Goal: Navigation & Orientation: Find specific page/section

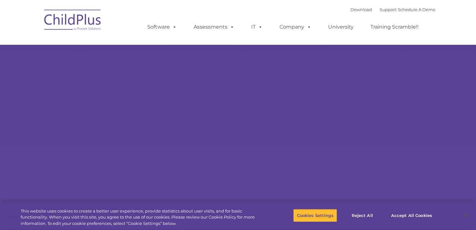
select select "MEDIUM"
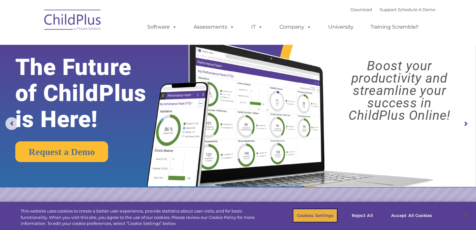
click at [317, 217] on button "Cookies Settings" at bounding box center [315, 215] width 44 height 13
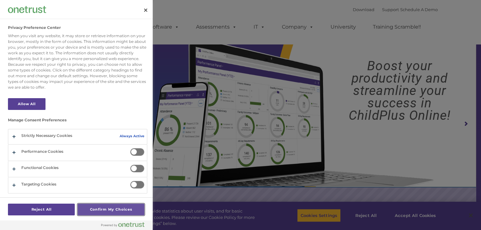
click at [131, 209] on button "Confirm My Choices" at bounding box center [111, 210] width 67 height 12
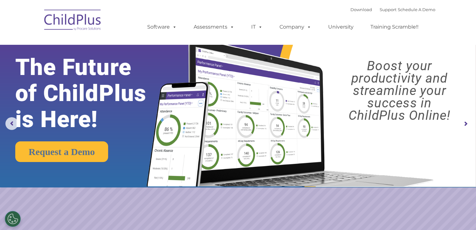
click at [131, 209] on div at bounding box center [238, 115] width 476 height 230
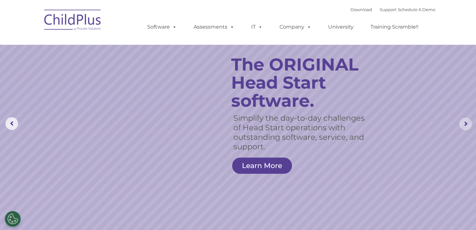
click at [465, 126] on rs-arrow at bounding box center [465, 124] width 13 height 13
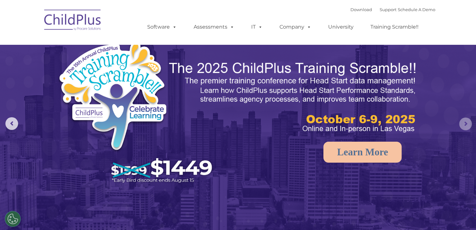
click at [465, 126] on rs-arrow at bounding box center [465, 124] width 13 height 13
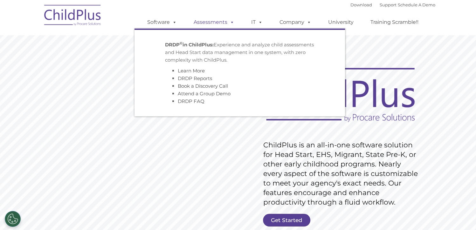
click at [230, 25] on span at bounding box center [230, 22] width 7 height 6
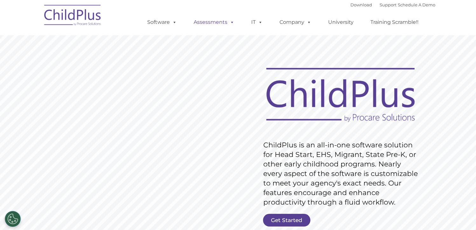
click at [230, 25] on span at bounding box center [230, 22] width 7 height 6
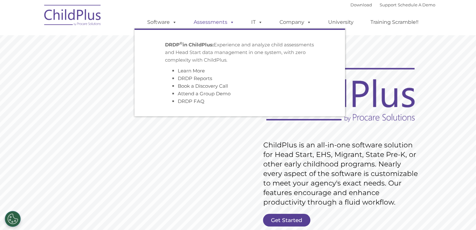
click at [230, 25] on span at bounding box center [230, 22] width 7 height 6
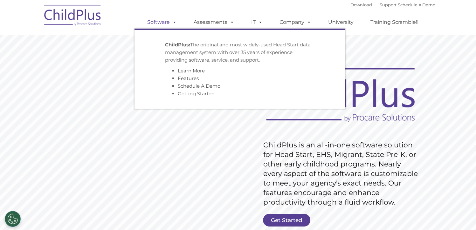
click at [167, 23] on link "Software" at bounding box center [162, 22] width 42 height 13
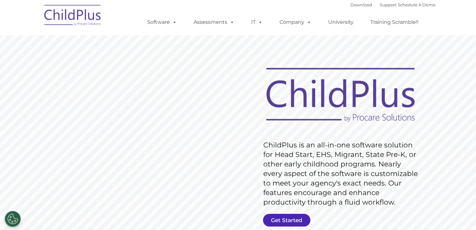
click at [284, 221] on link "Get Started" at bounding box center [286, 220] width 47 height 13
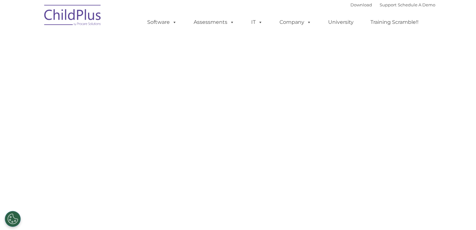
select select "MEDIUM"
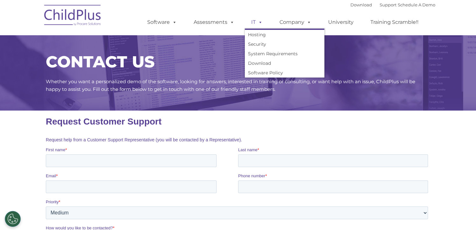
click at [254, 21] on link "IT" at bounding box center [257, 22] width 24 height 13
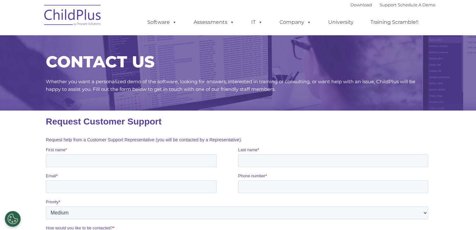
click at [81, 18] on img at bounding box center [73, 16] width 64 height 32
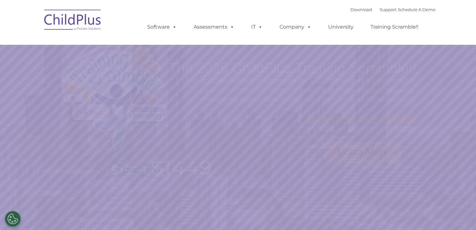
select select "MEDIUM"
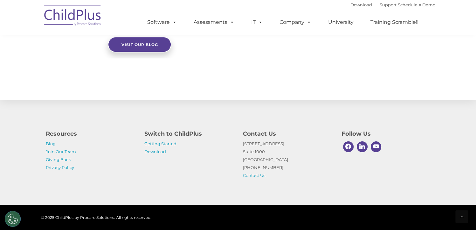
scroll to position [720, 0]
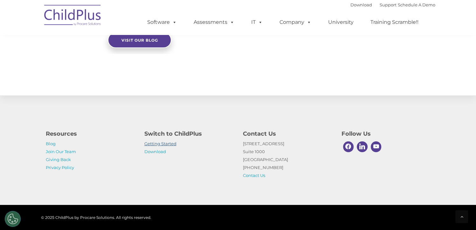
click at [168, 142] on link "Getting Started" at bounding box center [160, 143] width 32 height 5
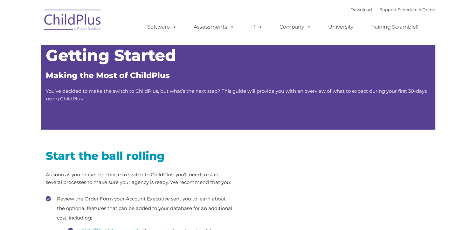
type input ""
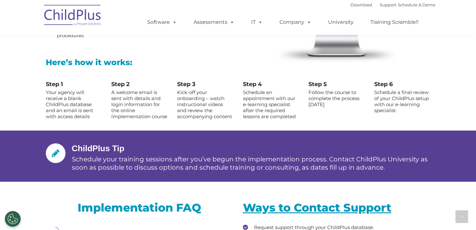
scroll to position [732, 0]
